Goal: Task Accomplishment & Management: Manage account settings

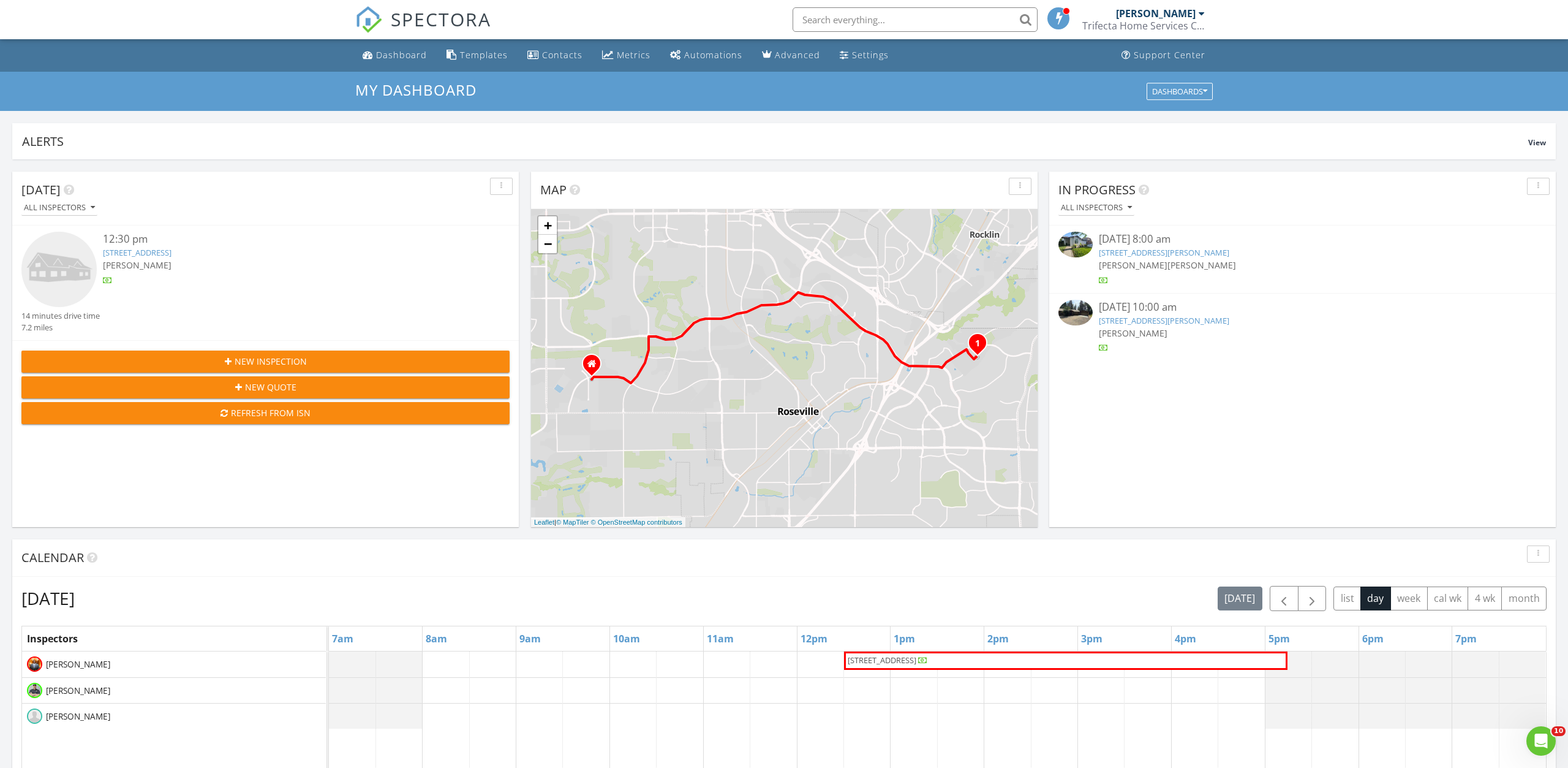
click at [1159, 250] on link "901 Silvano St, Sacramento, CA 95838" at bounding box center [1164, 252] width 131 height 11
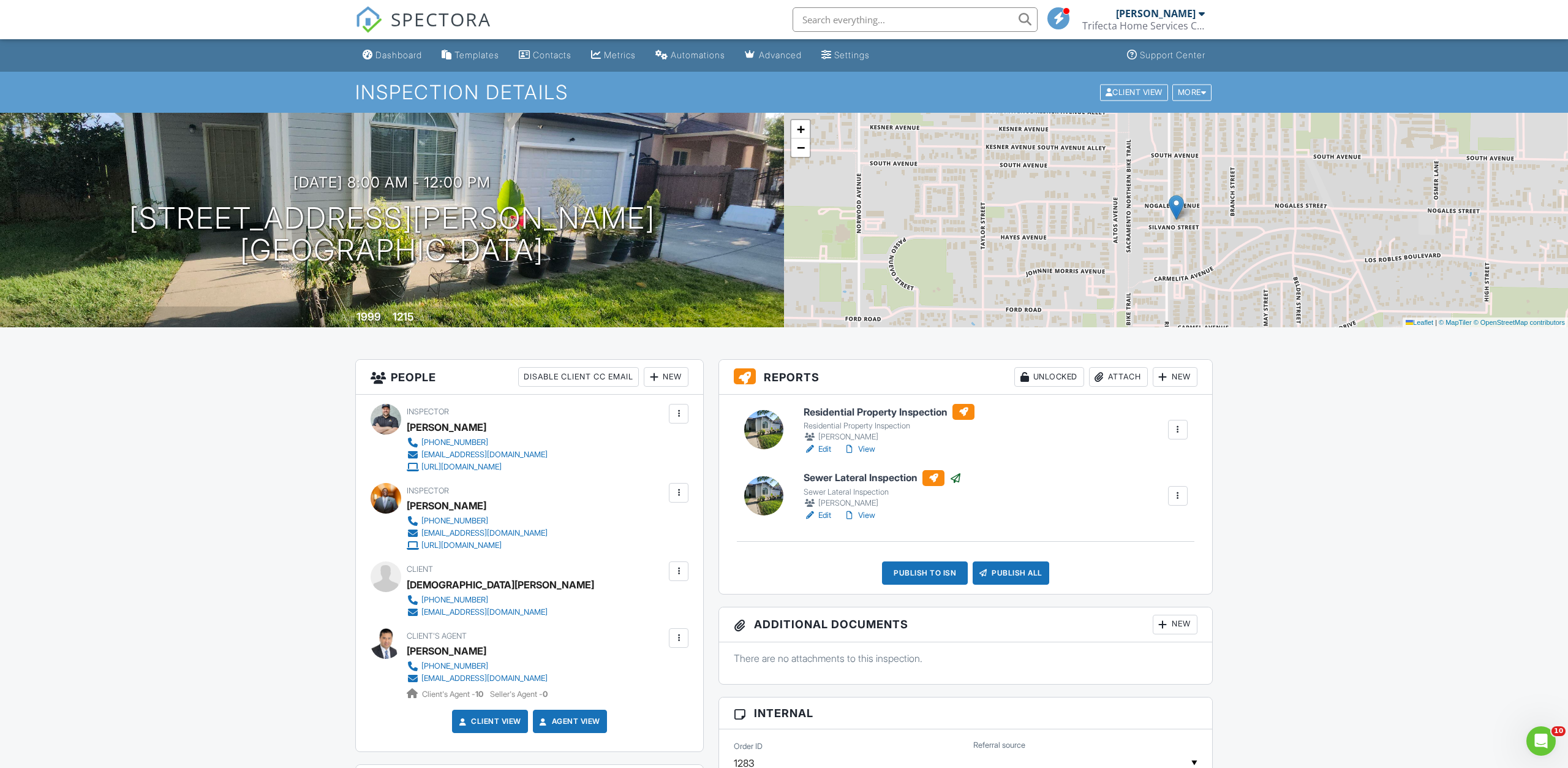
click at [866, 449] on link "View" at bounding box center [859, 449] width 32 height 12
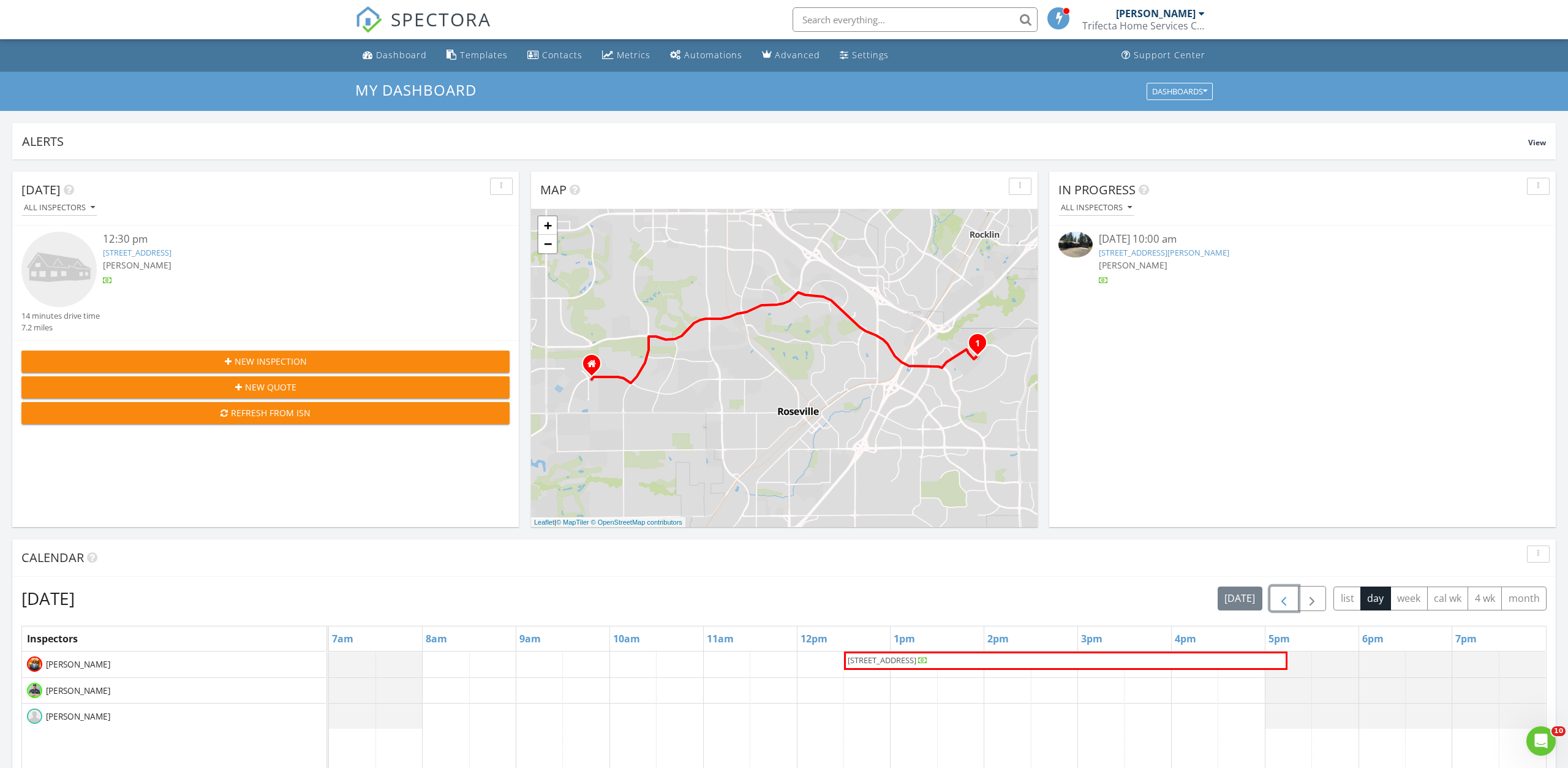
click at [1286, 606] on span "button" at bounding box center [1284, 599] width 14 height 14
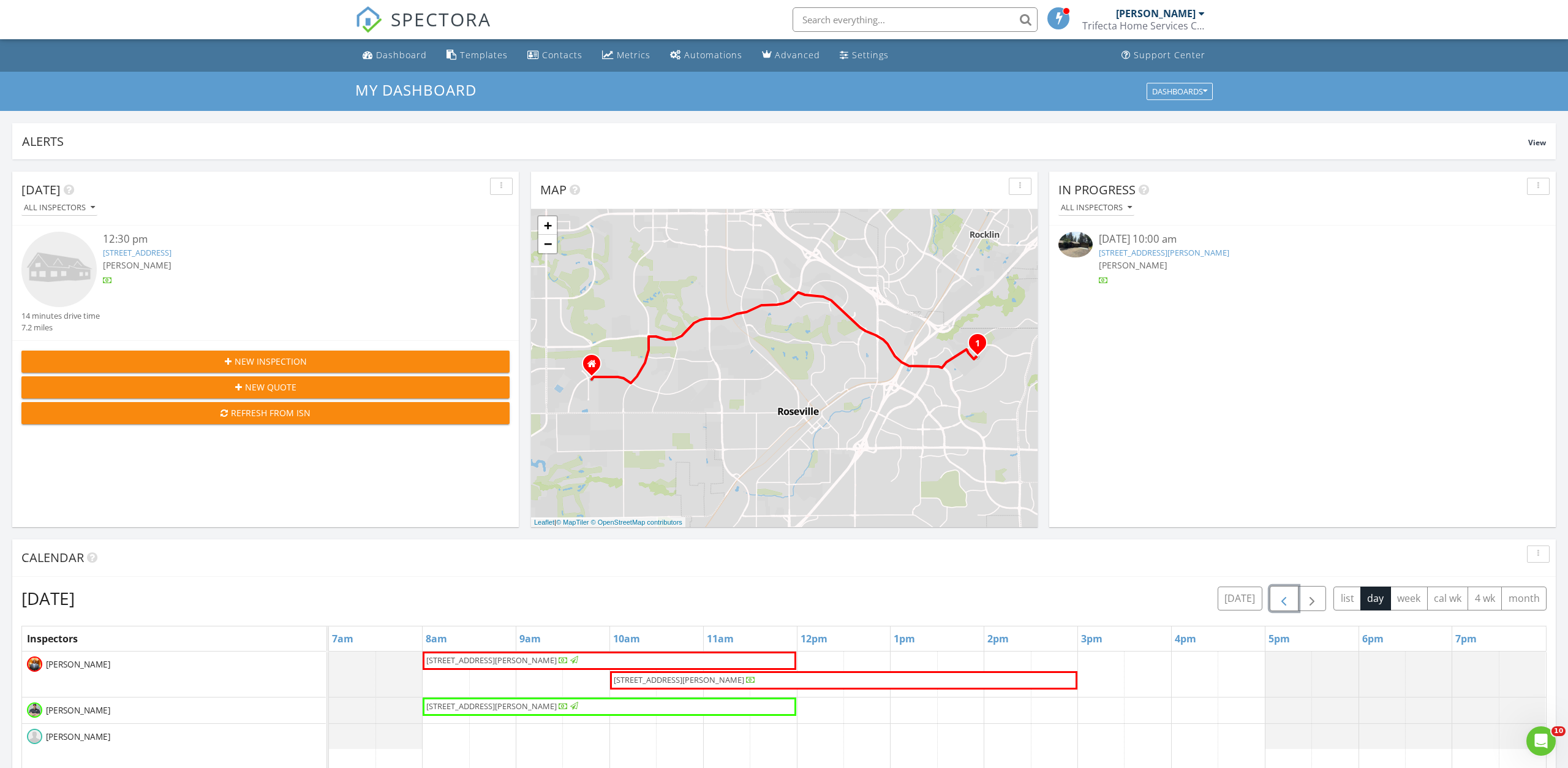
click at [535, 665] on span "901 Silvano St, Sacramento 95838" at bounding box center [491, 660] width 131 height 11
